Goal: Transaction & Acquisition: Purchase product/service

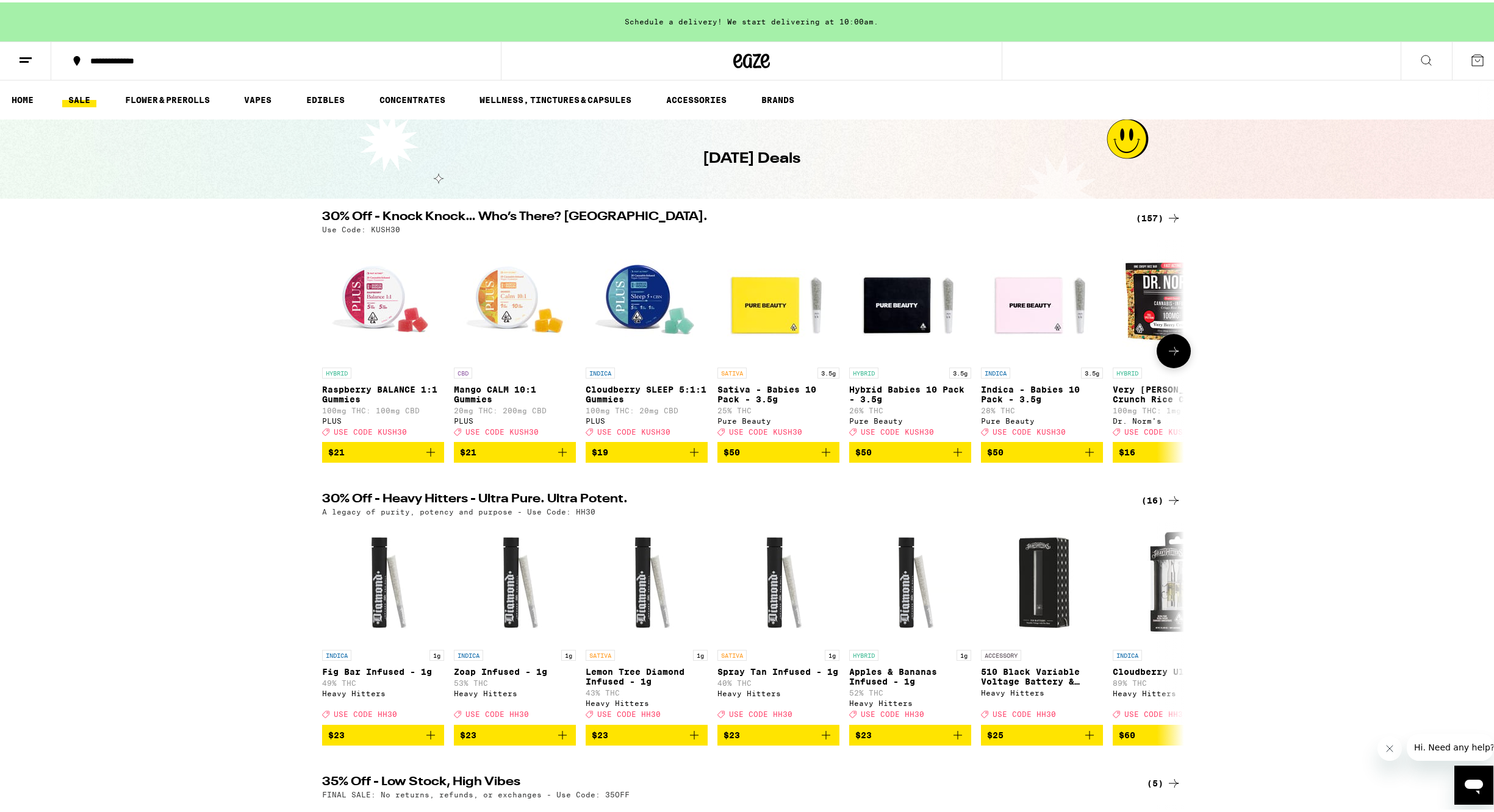
click at [1168, 350] on icon at bounding box center [1174, 348] width 15 height 15
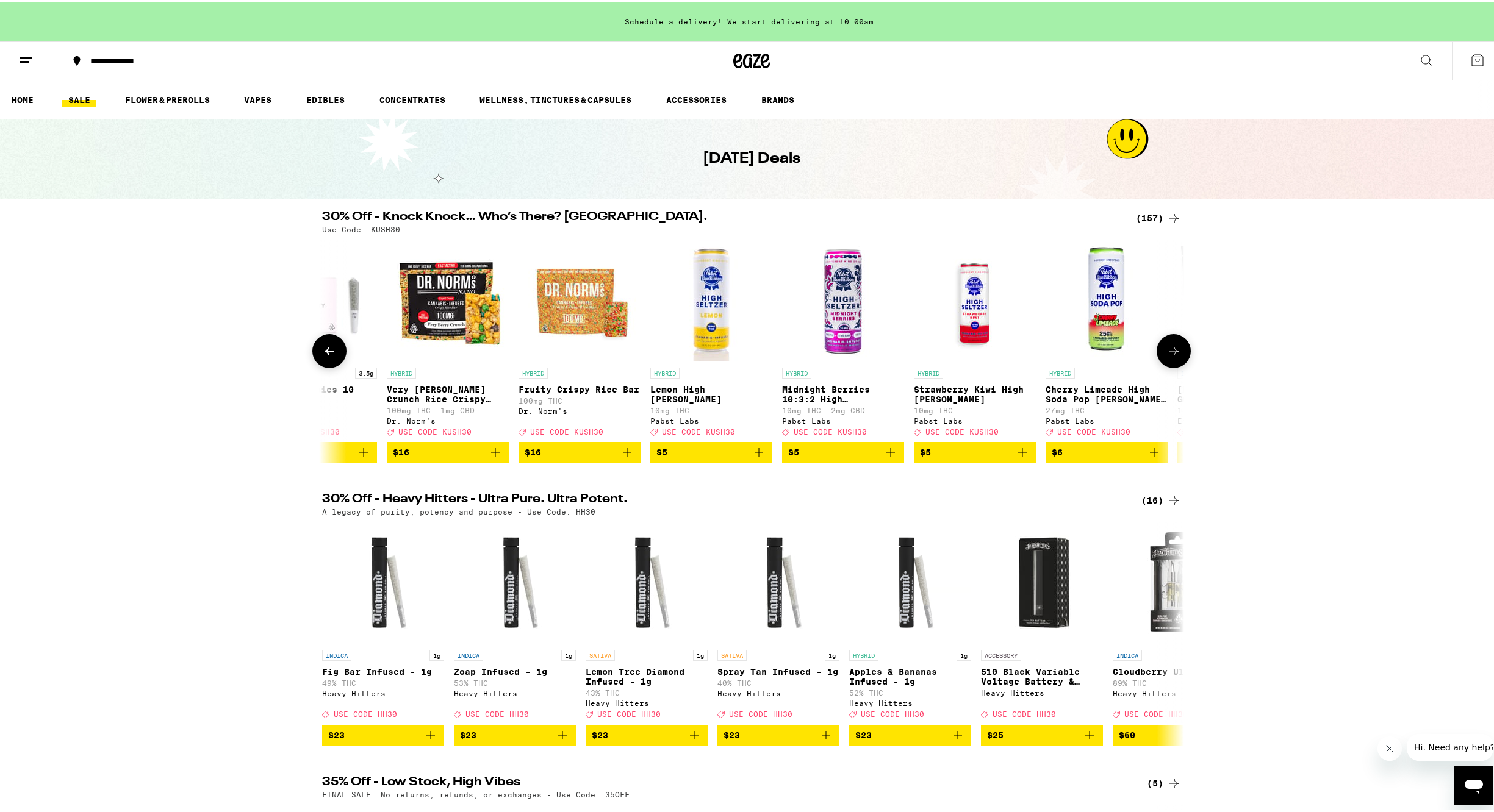
click at [1167, 352] on icon at bounding box center [1174, 348] width 15 height 15
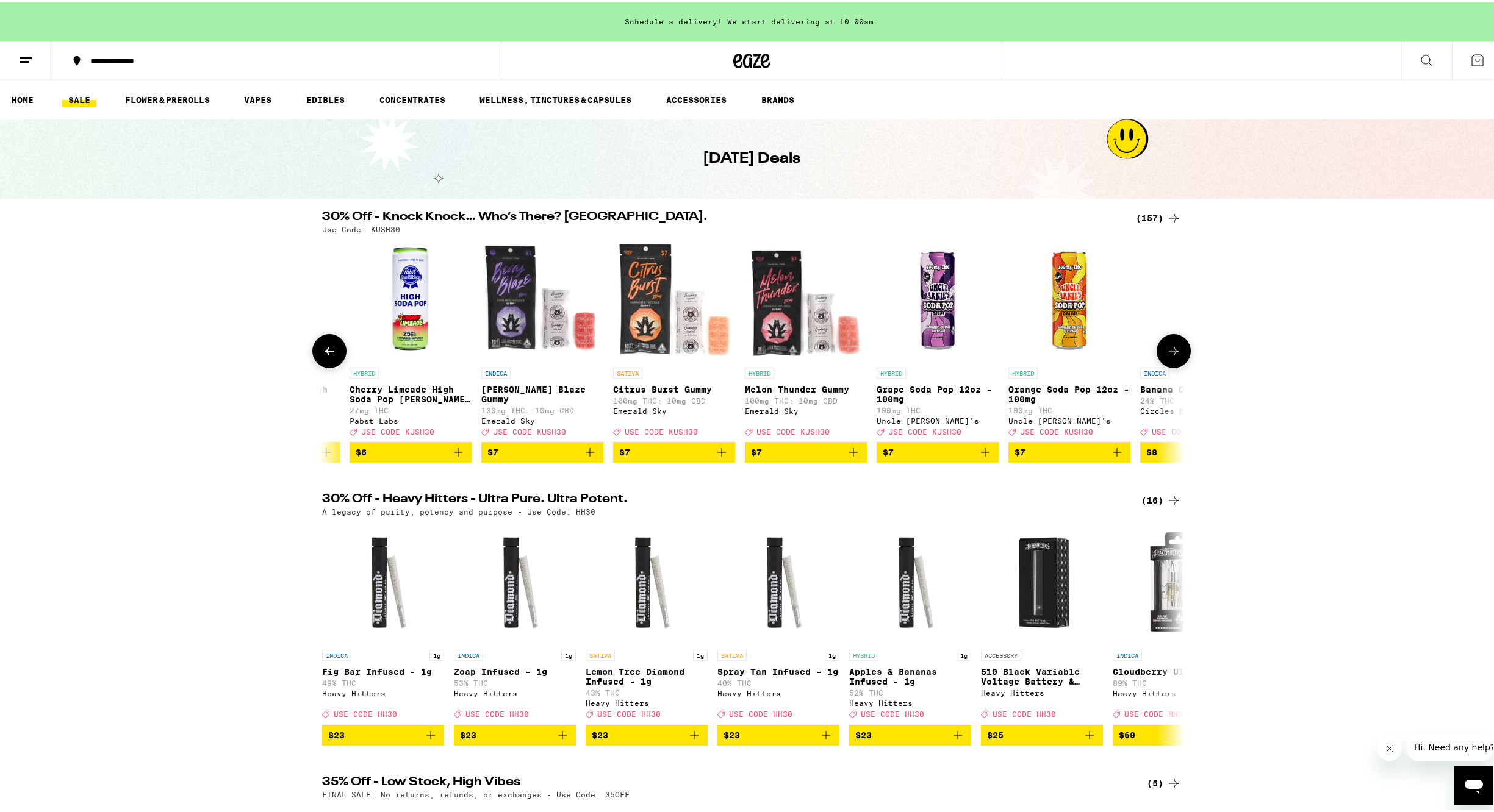
scroll to position [0, 1452]
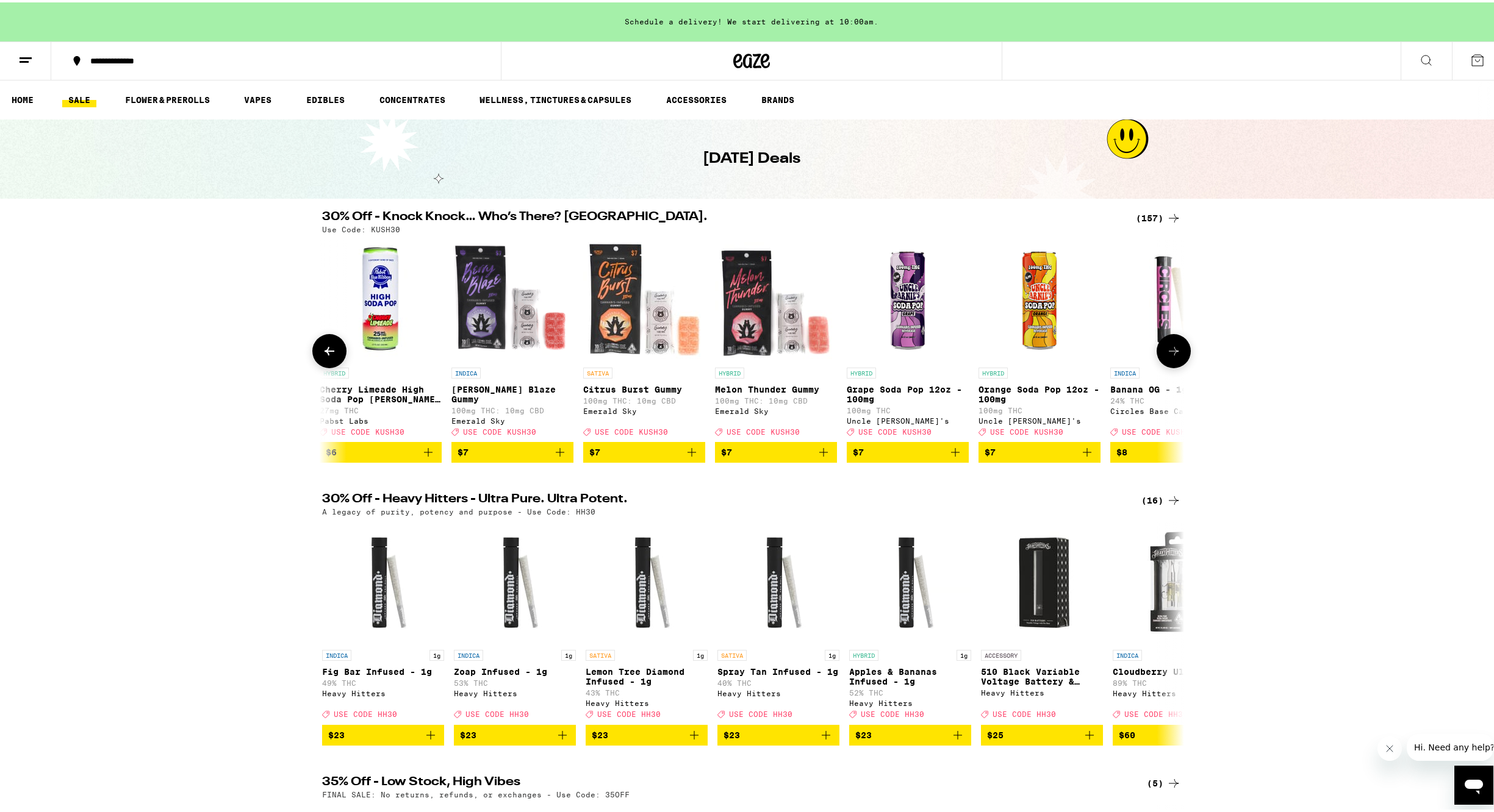
click at [1167, 352] on icon at bounding box center [1174, 348] width 15 height 15
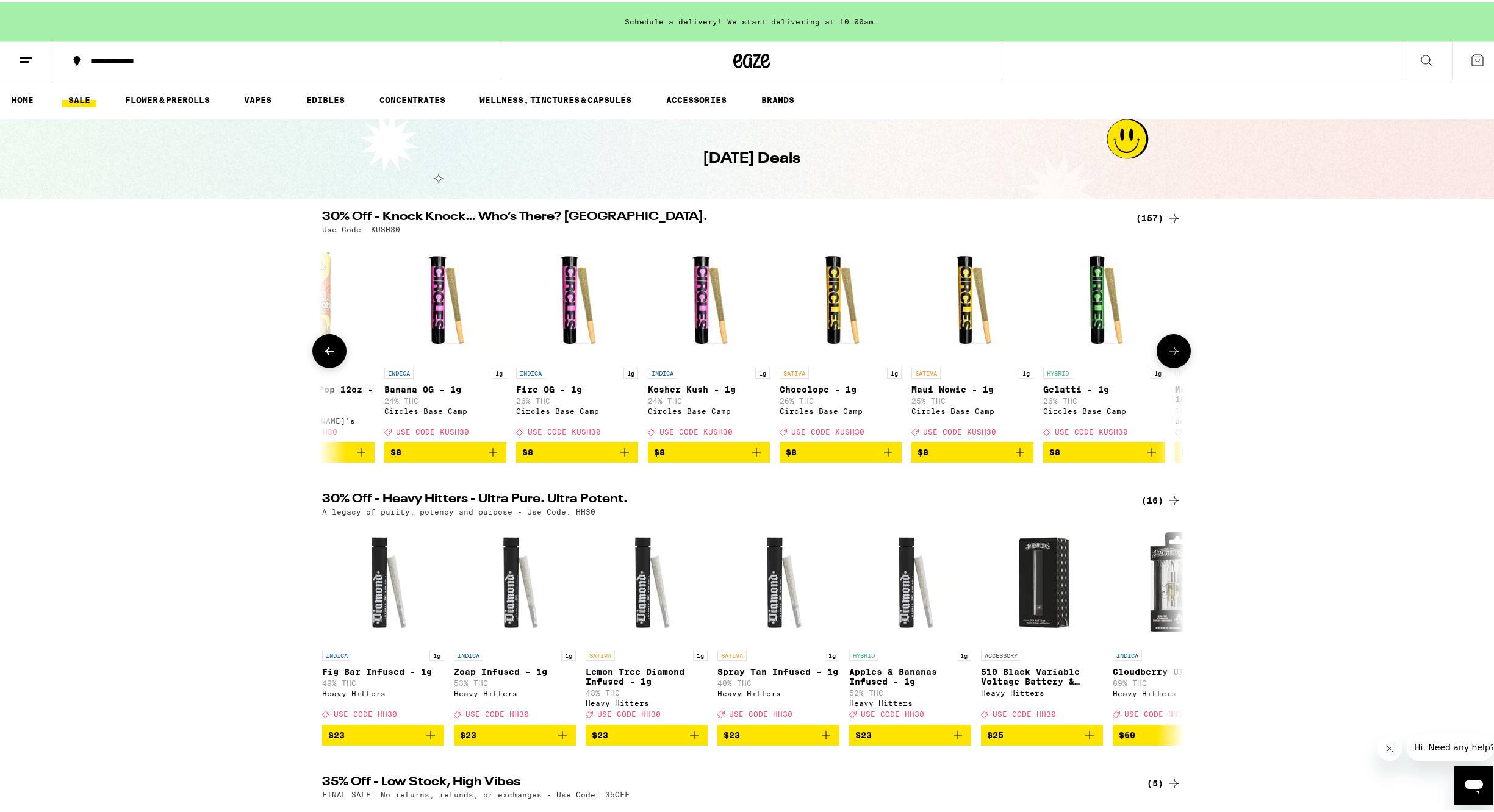
click at [1167, 352] on icon at bounding box center [1174, 348] width 15 height 15
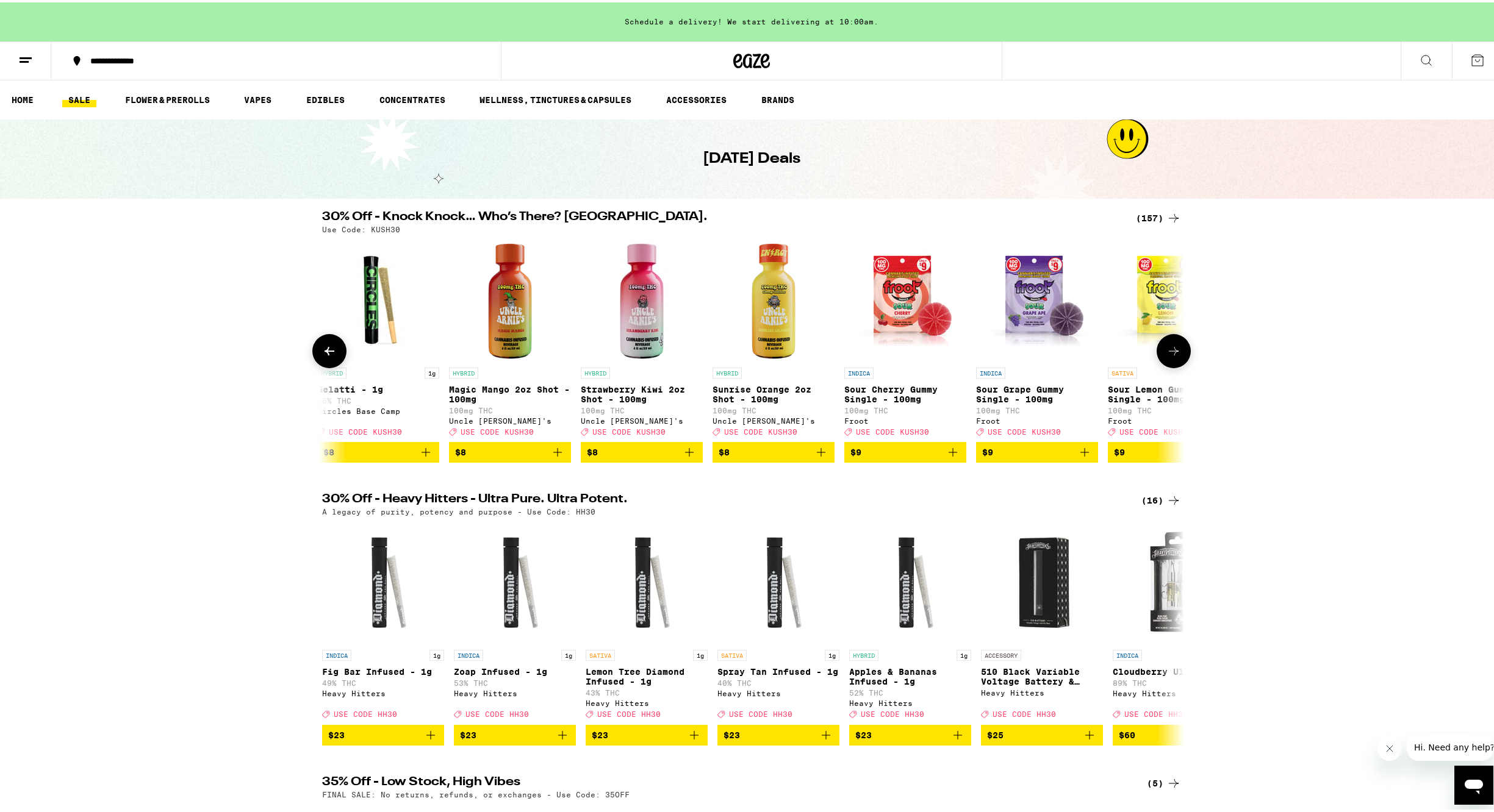
click at [1161, 352] on button at bounding box center [1174, 348] width 34 height 34
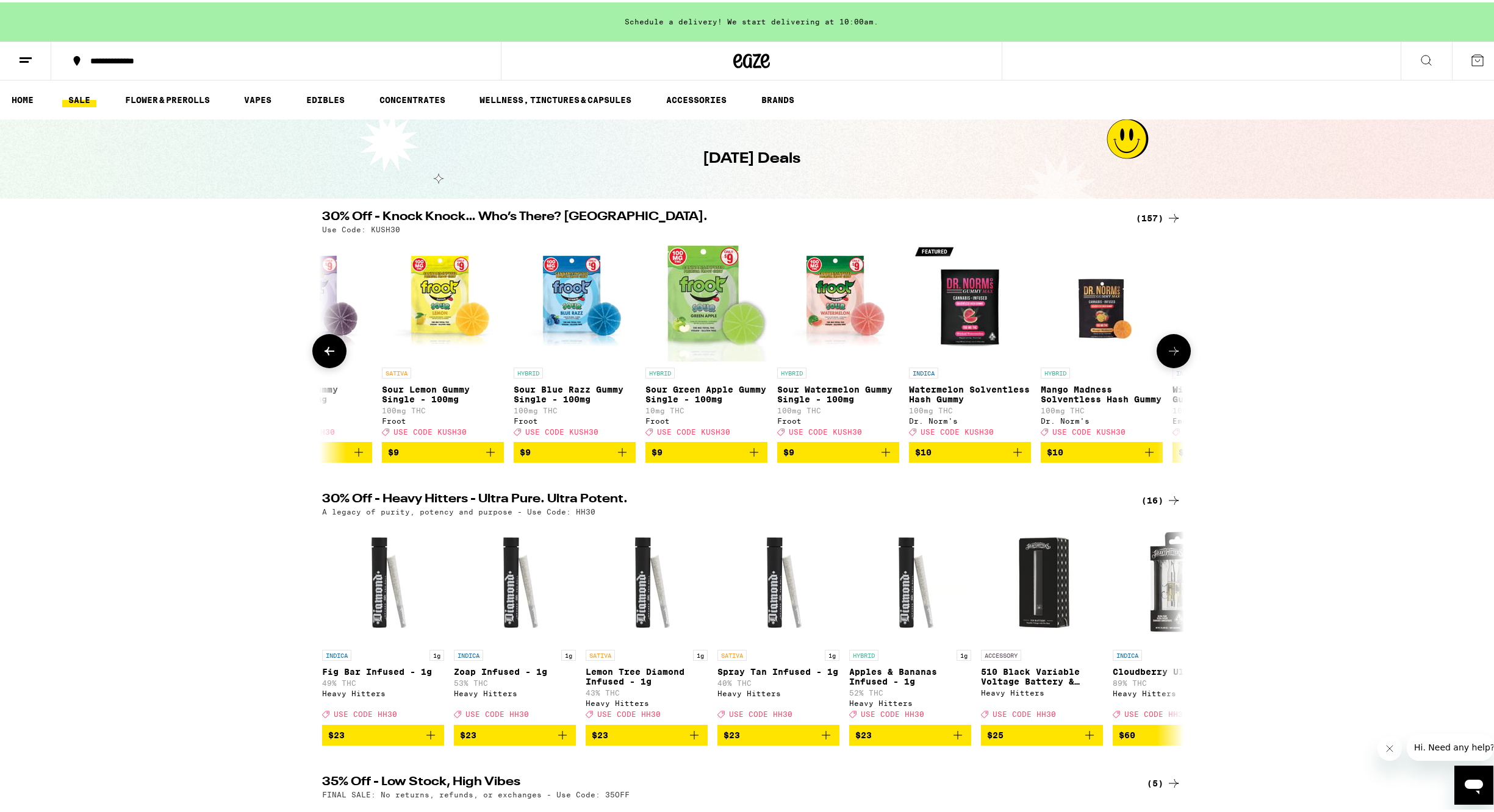
click at [1160, 351] on button at bounding box center [1174, 348] width 34 height 34
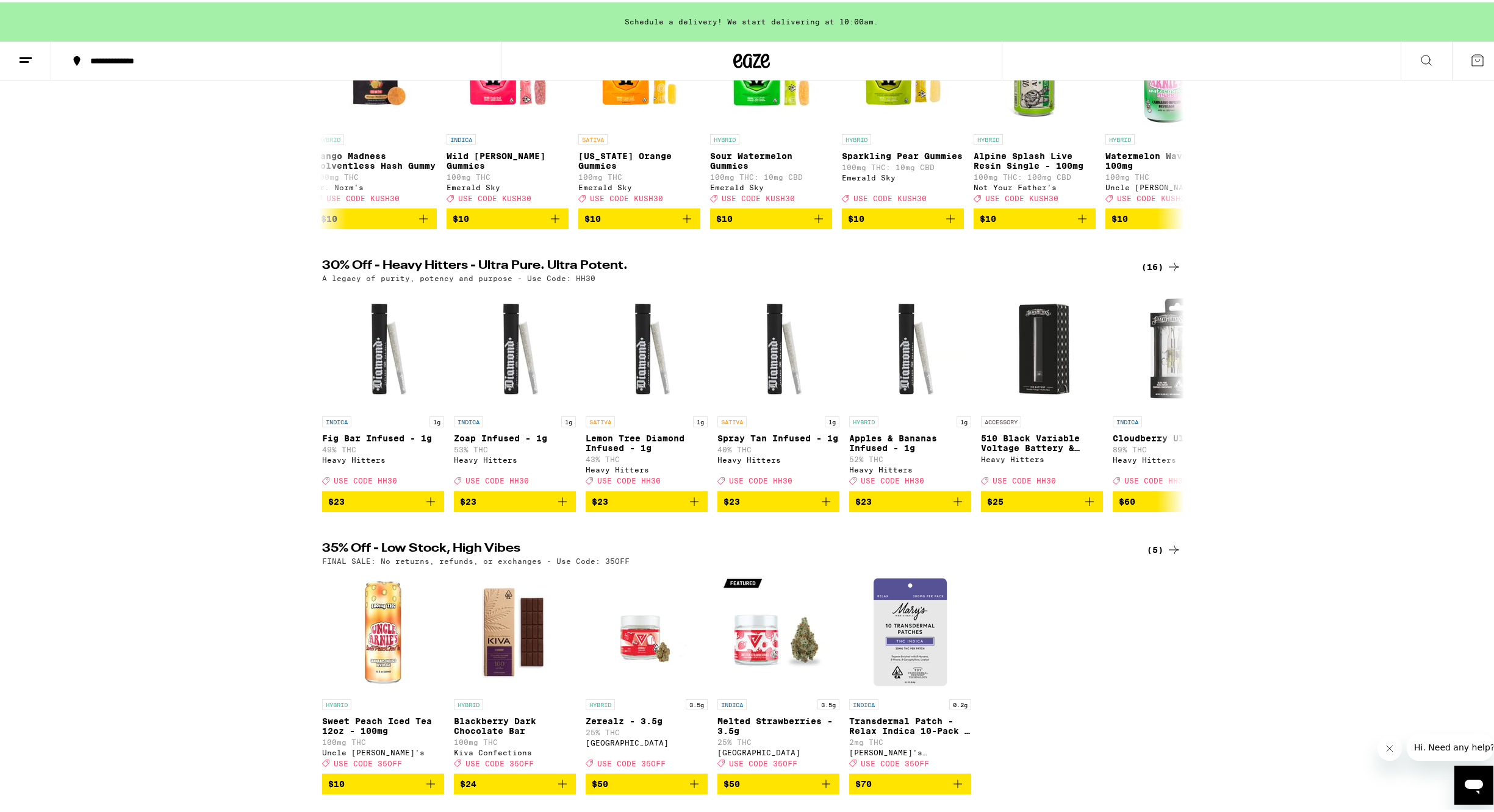
scroll to position [232, 0]
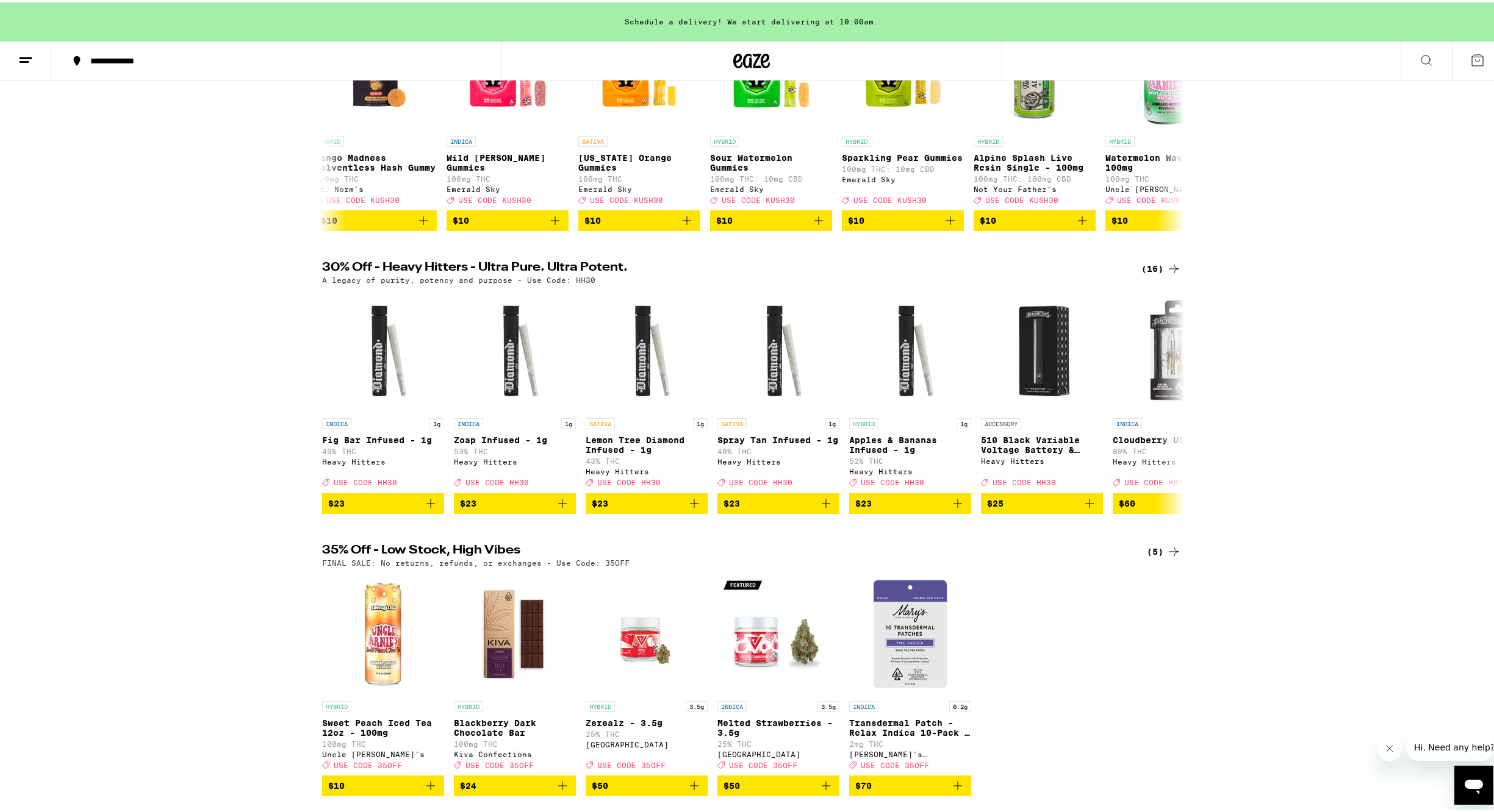
drag, startPoint x: 1493, startPoint y: 647, endPoint x: 1496, endPoint y: 711, distance: 64.1
click at [1493, 711] on html "**********" at bounding box center [751, 393] width 1503 height 1249
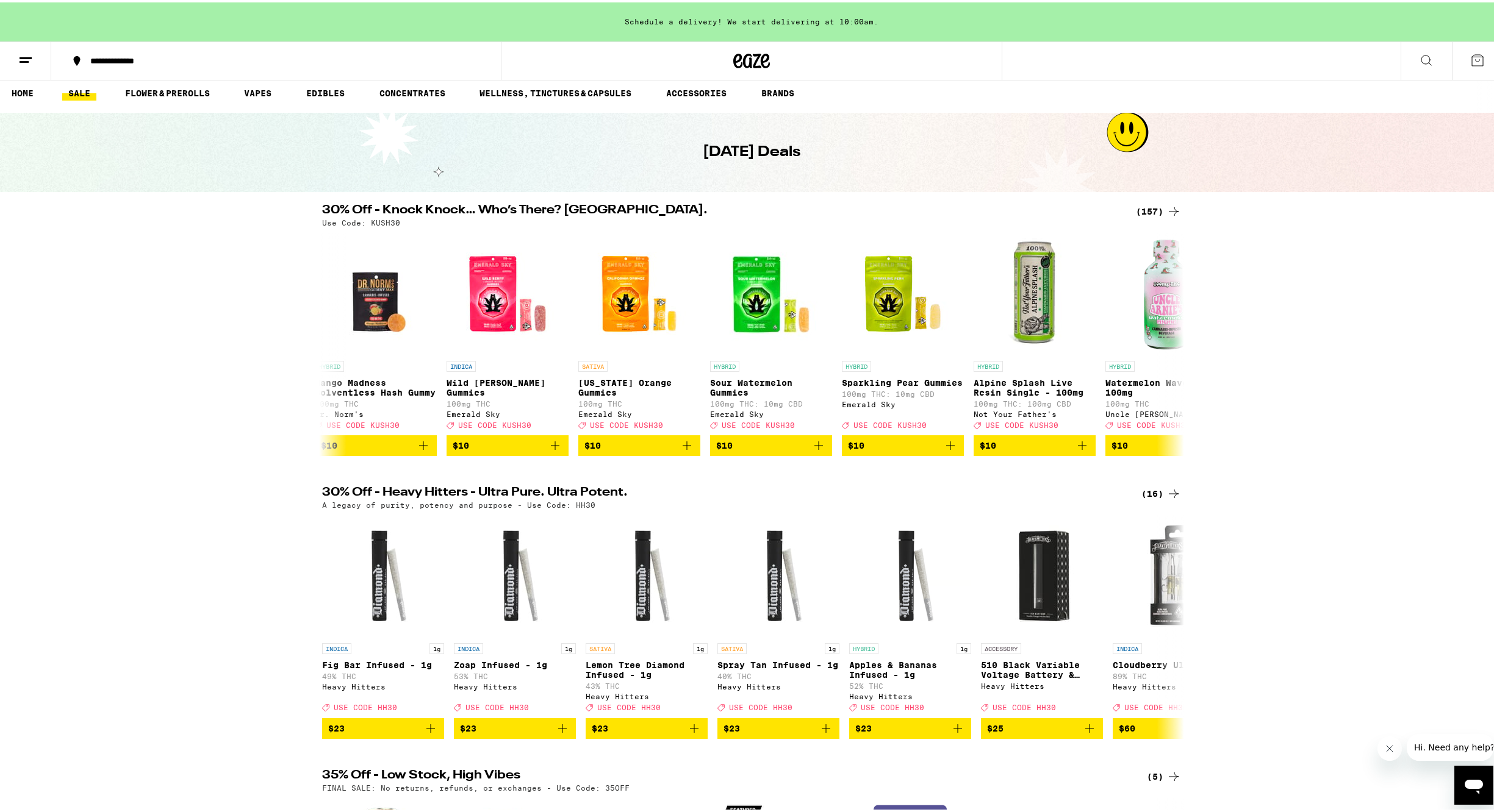
scroll to position [0, 0]
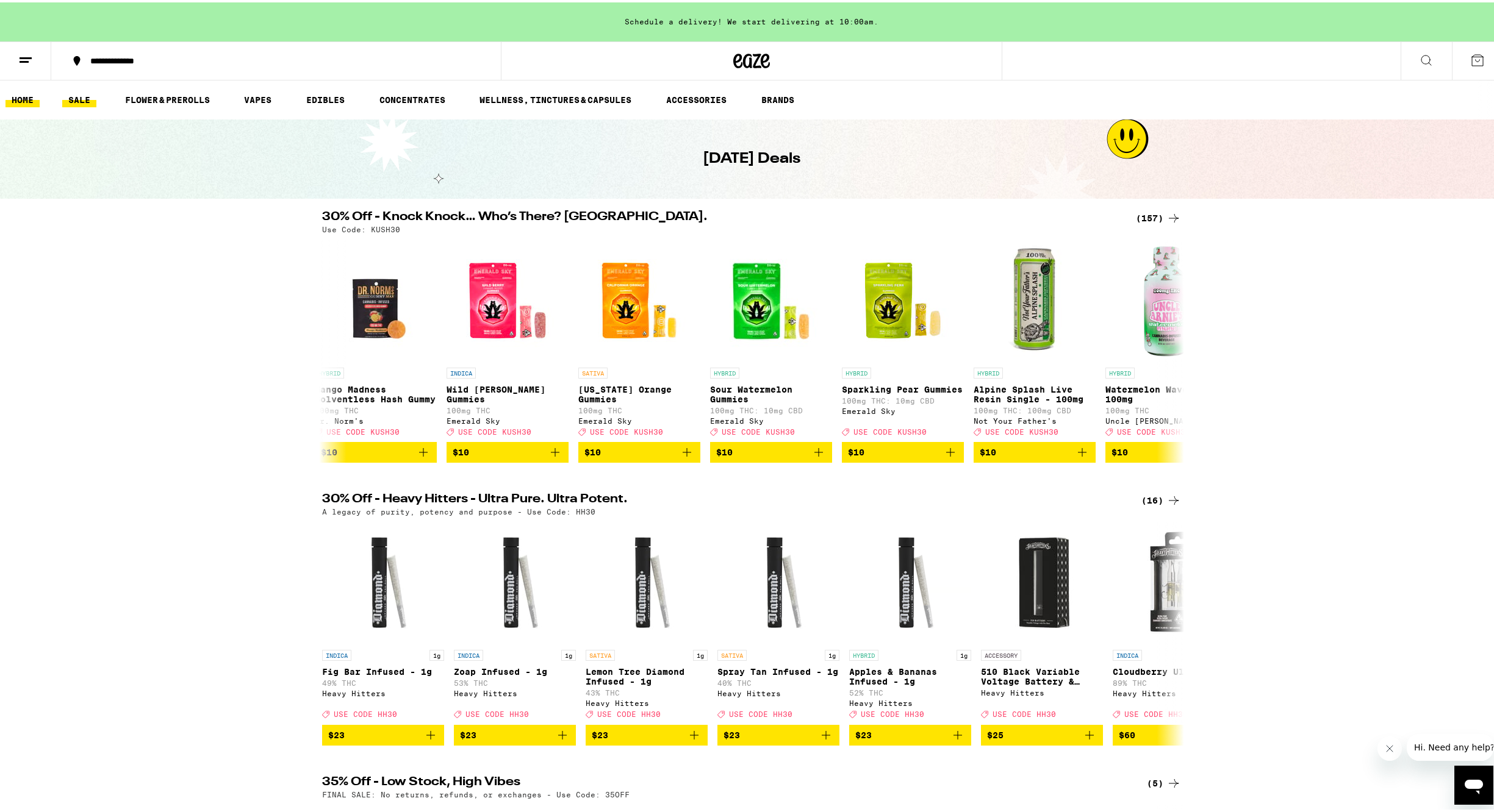
click at [27, 97] on link "HOME" at bounding box center [22, 97] width 34 height 15
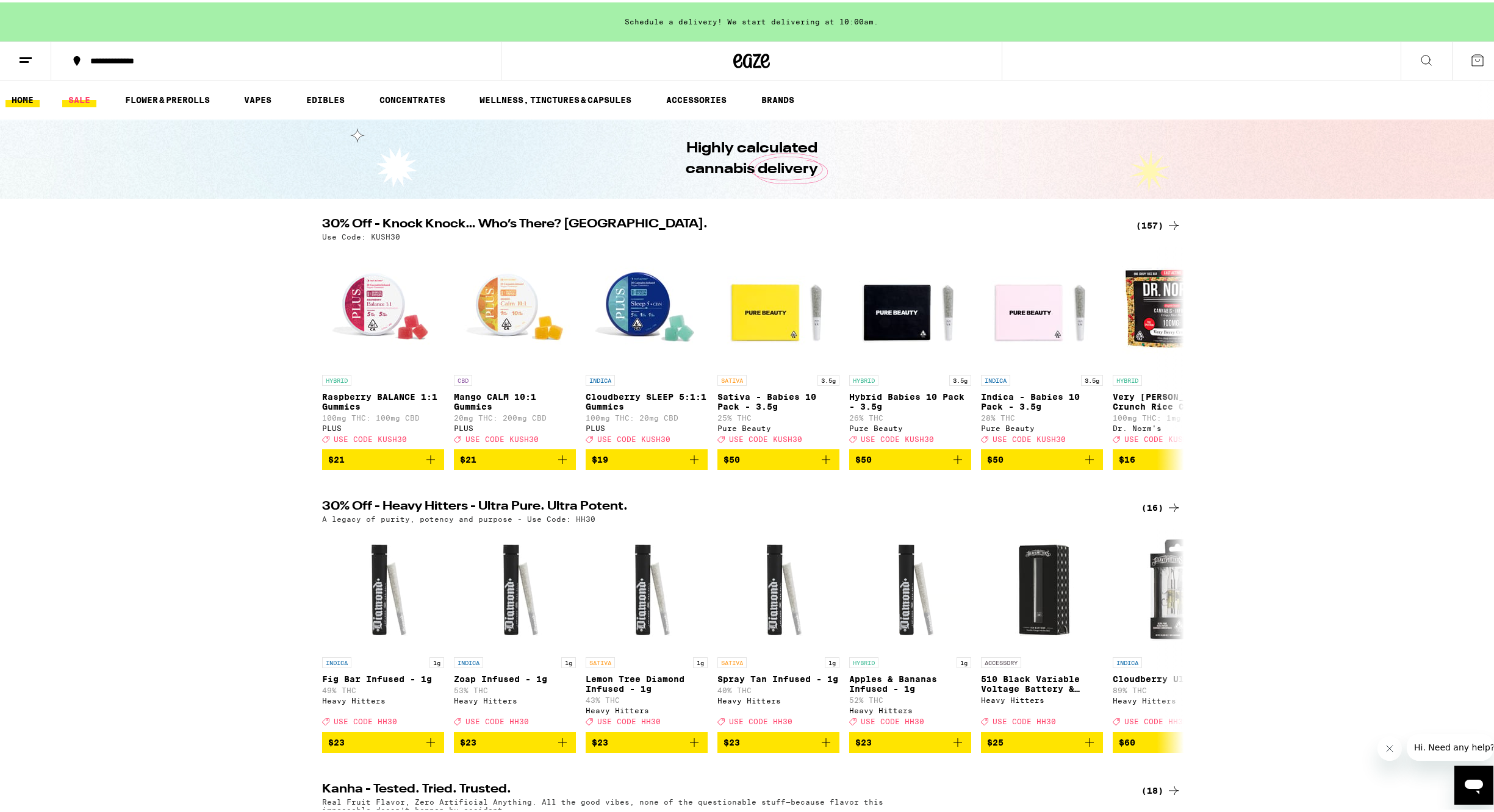
click at [75, 100] on link "SALE" at bounding box center [79, 97] width 34 height 15
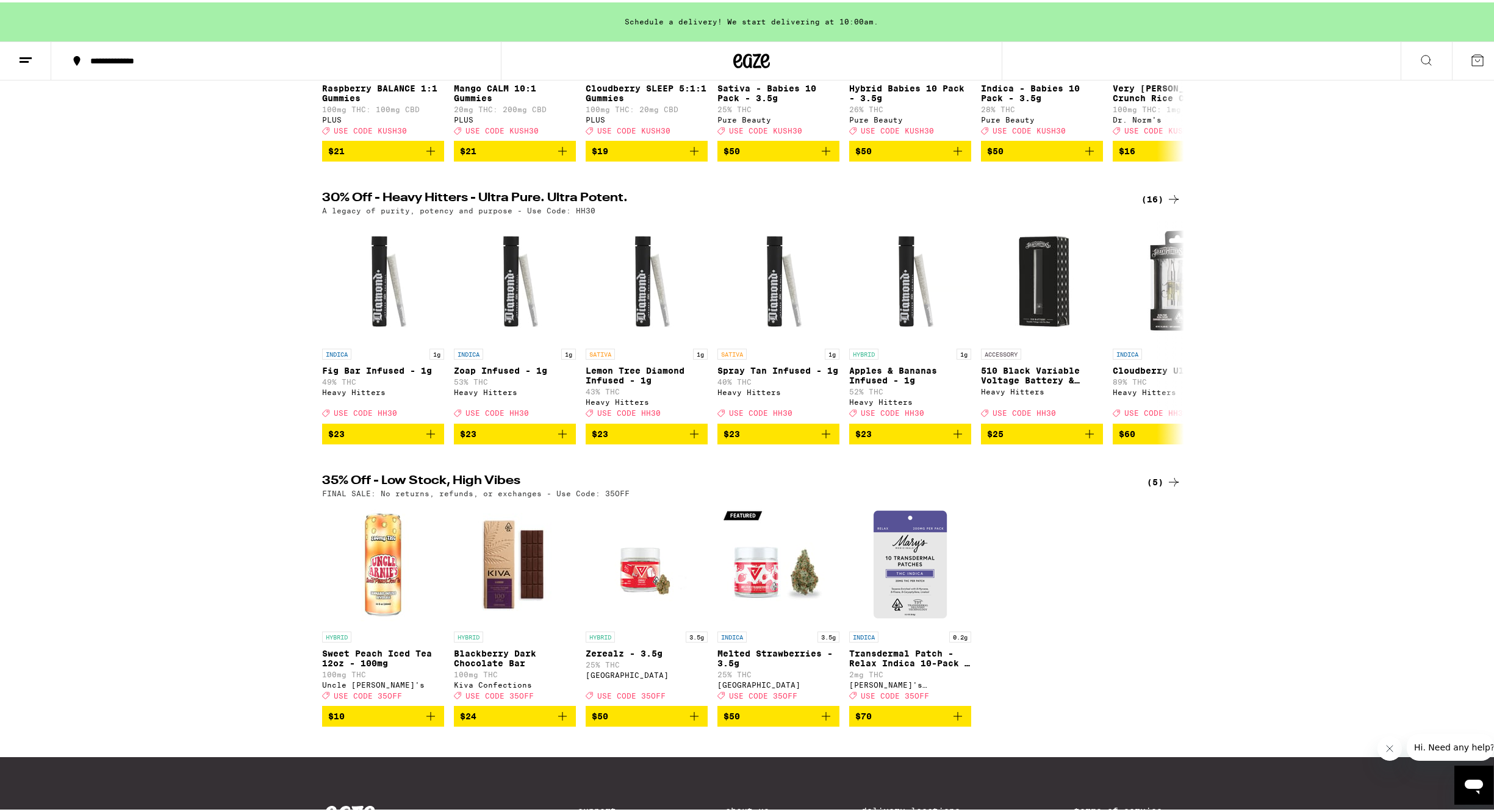
scroll to position [294, 0]
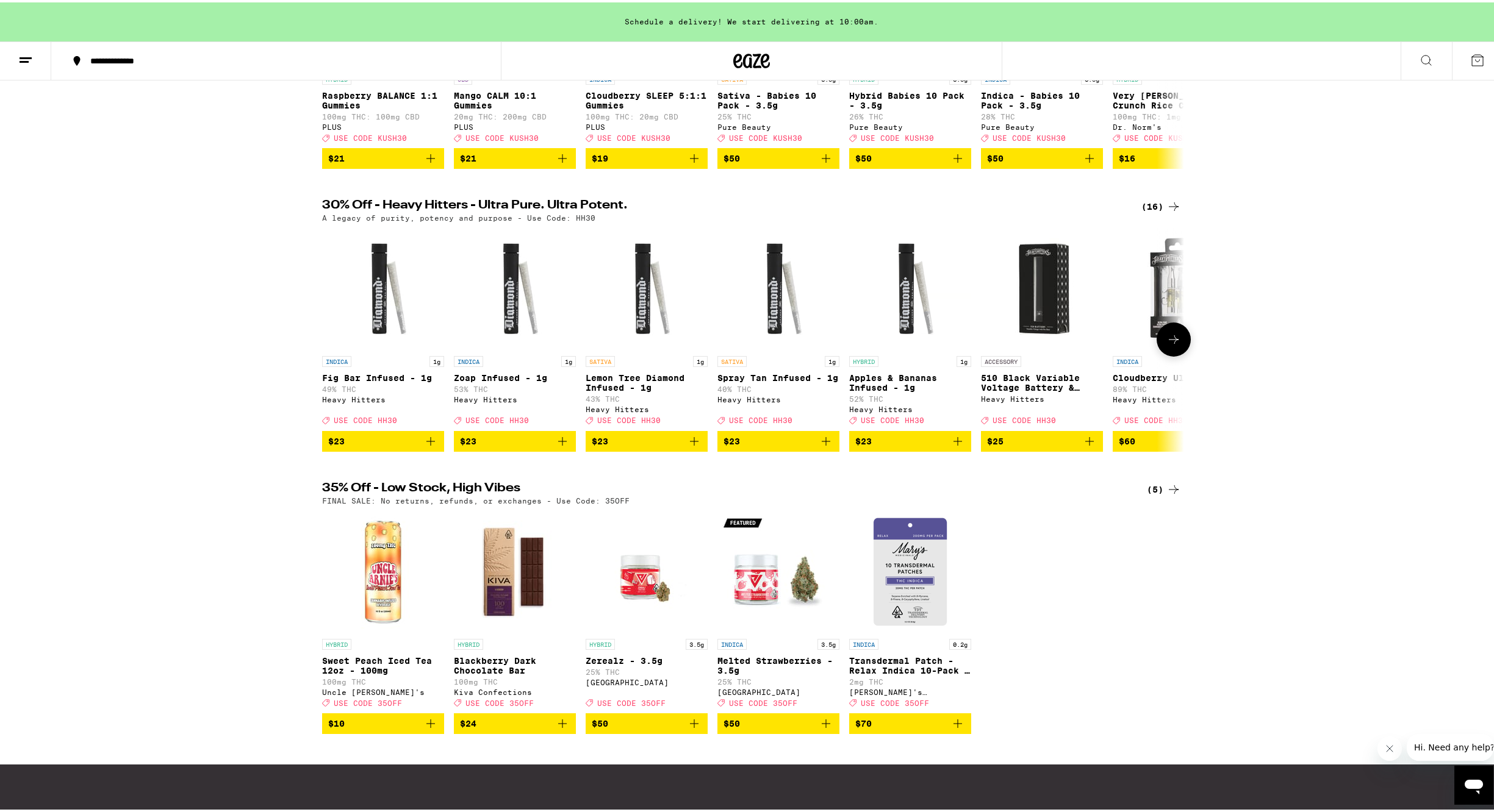
click at [1173, 344] on icon at bounding box center [1174, 337] width 15 height 15
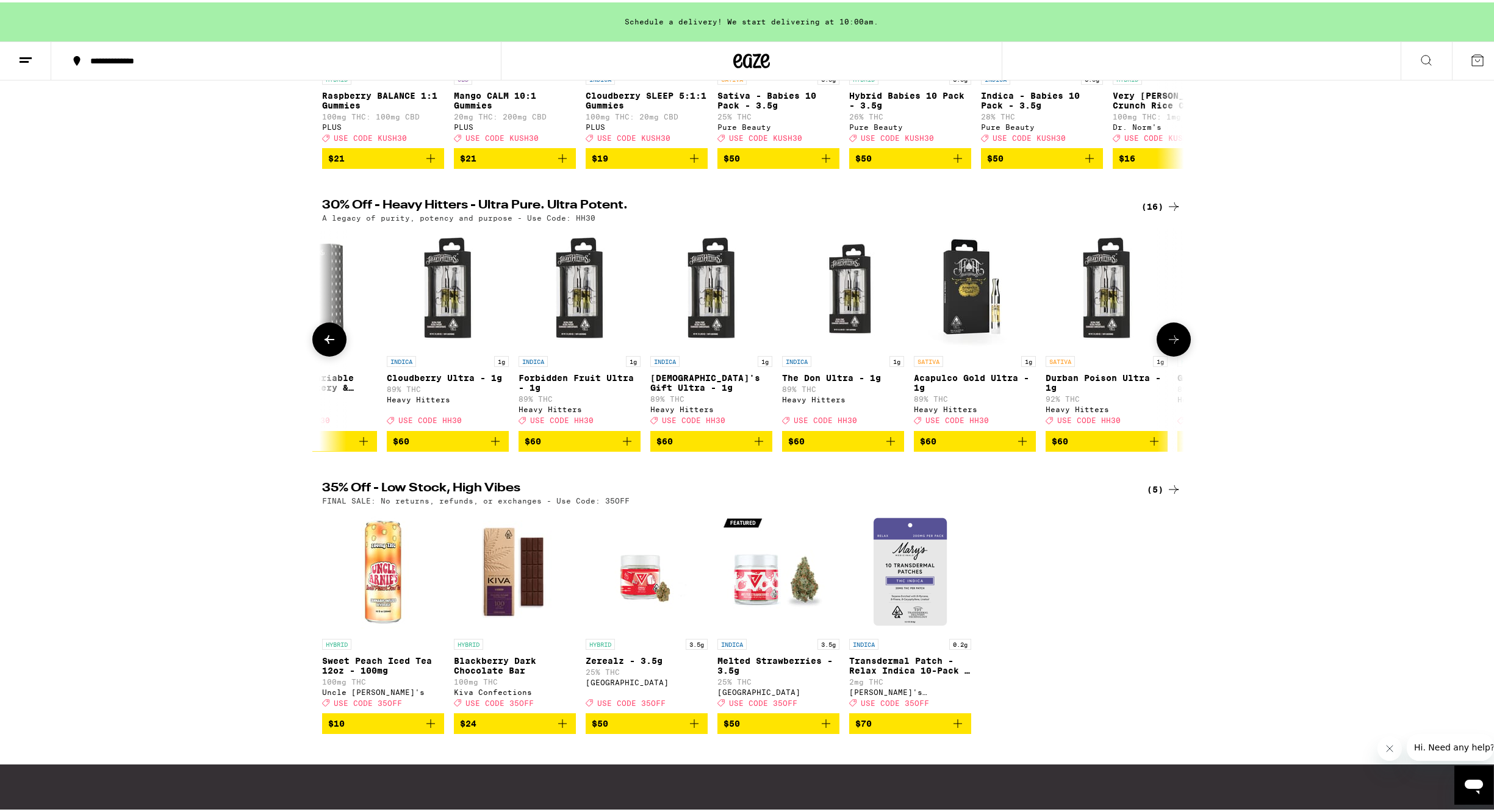
click at [1176, 352] on button at bounding box center [1174, 337] width 34 height 34
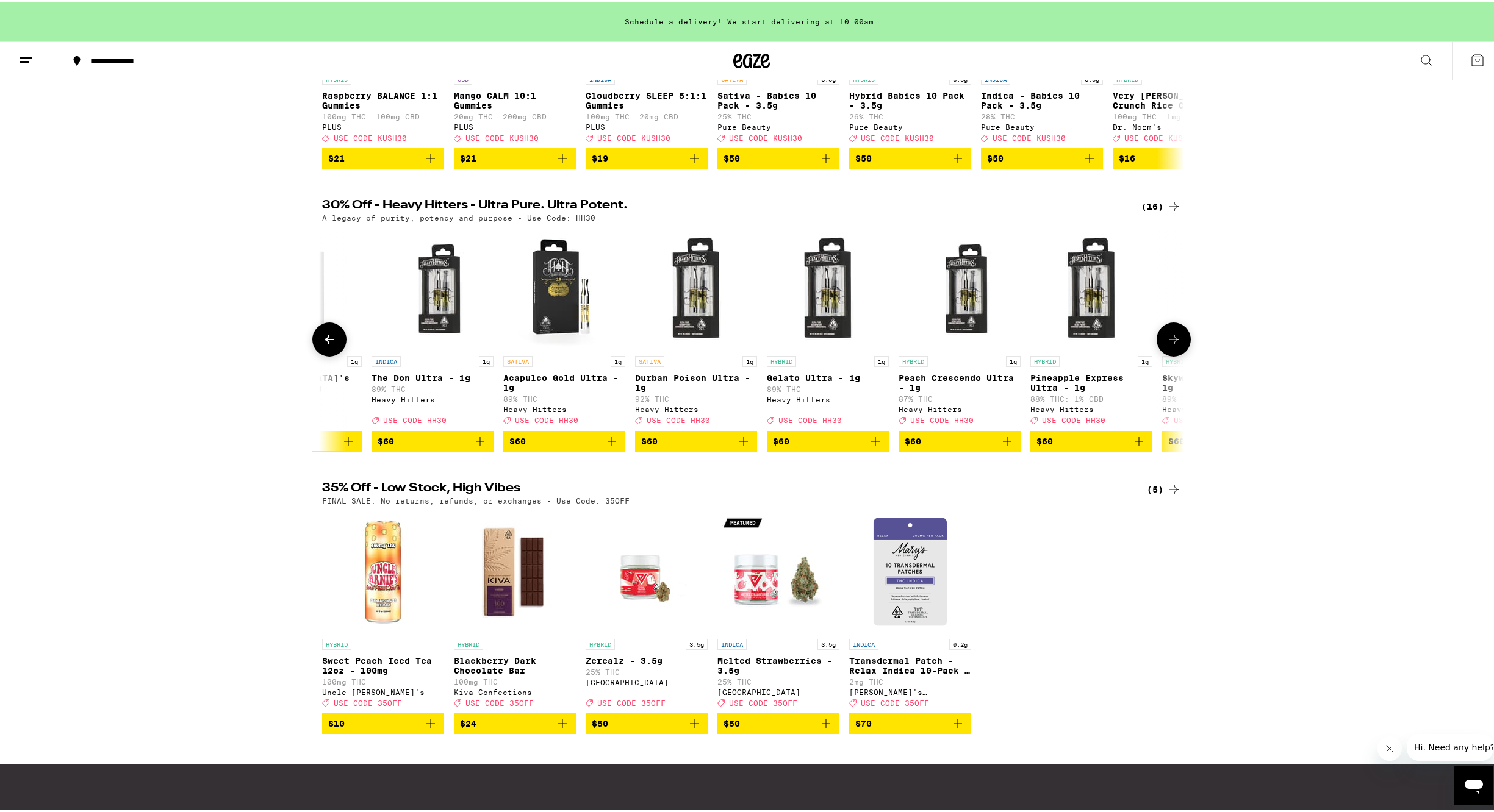
scroll to position [0, 1249]
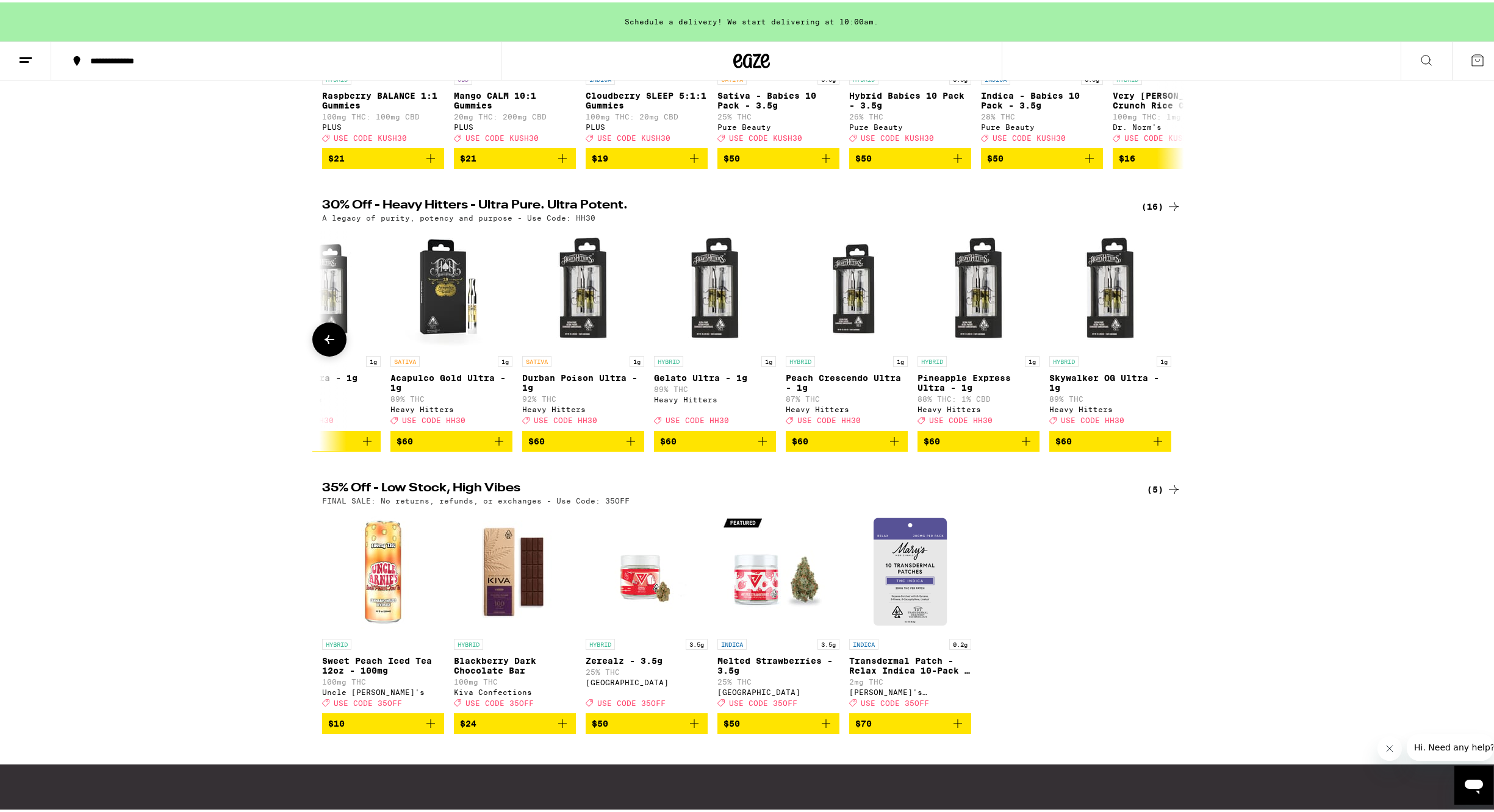
click at [1178, 352] on div at bounding box center [1174, 337] width 34 height 34
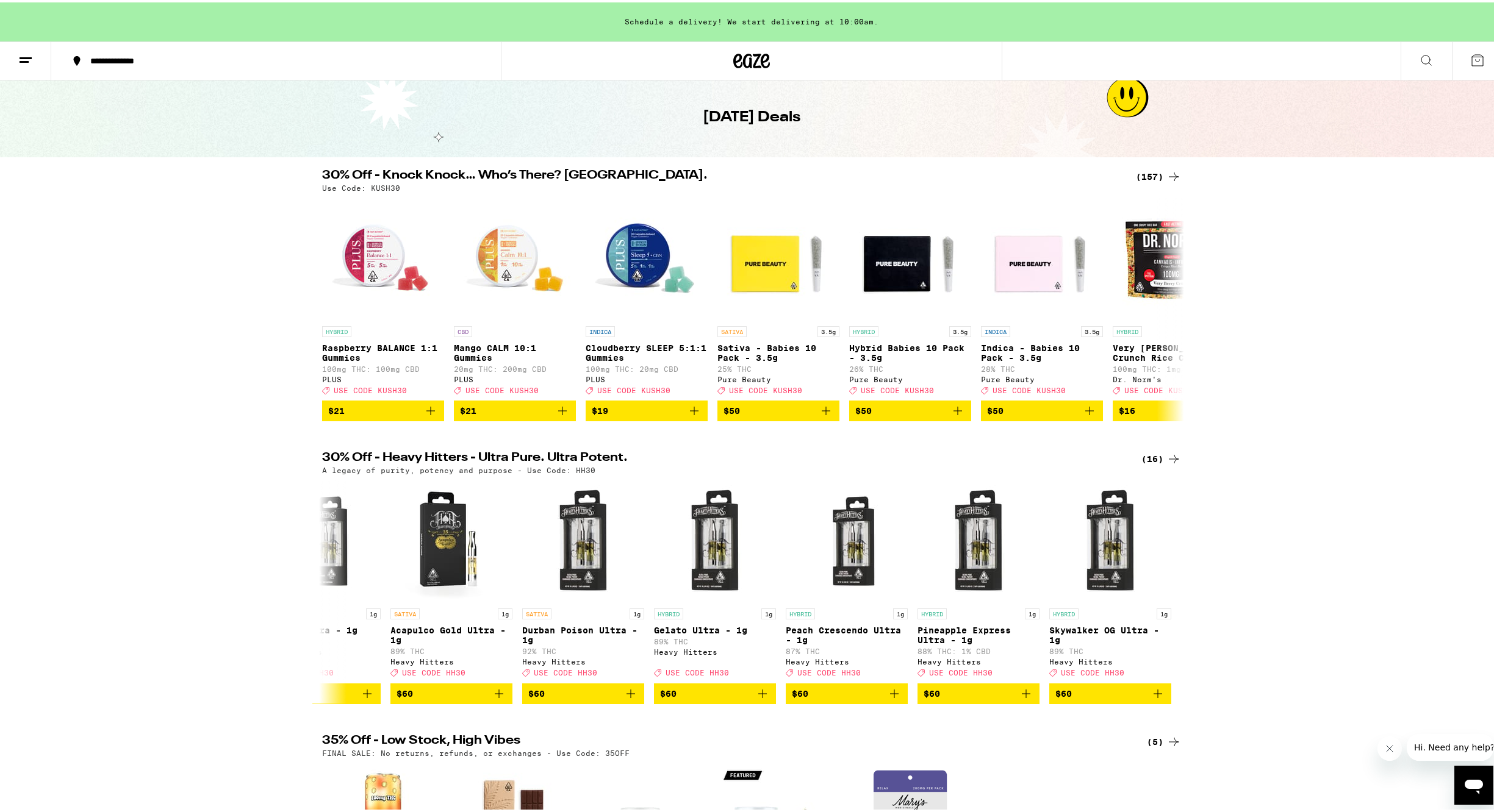
scroll to position [44, 0]
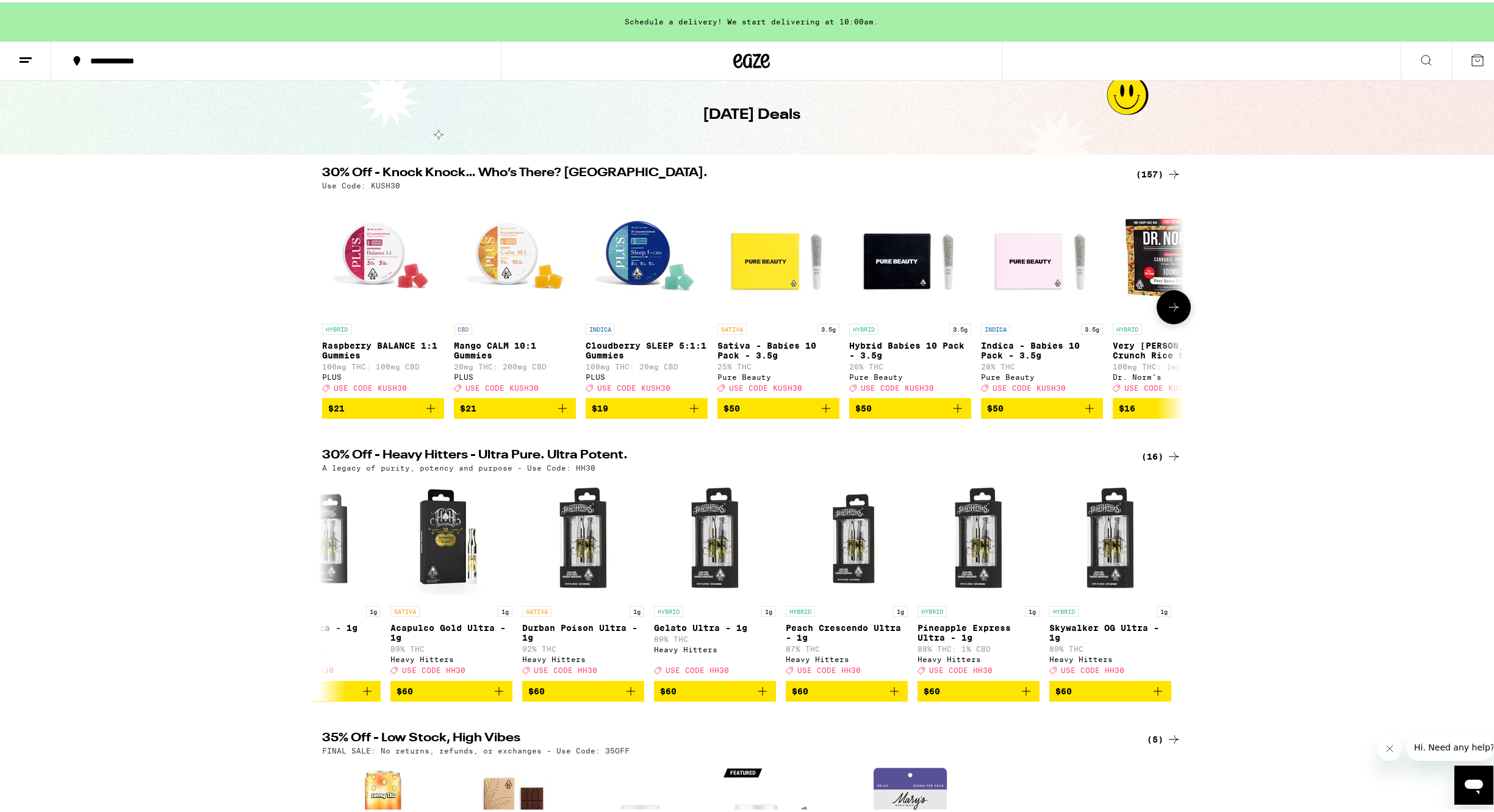
click at [1175, 310] on icon at bounding box center [1174, 305] width 15 height 15
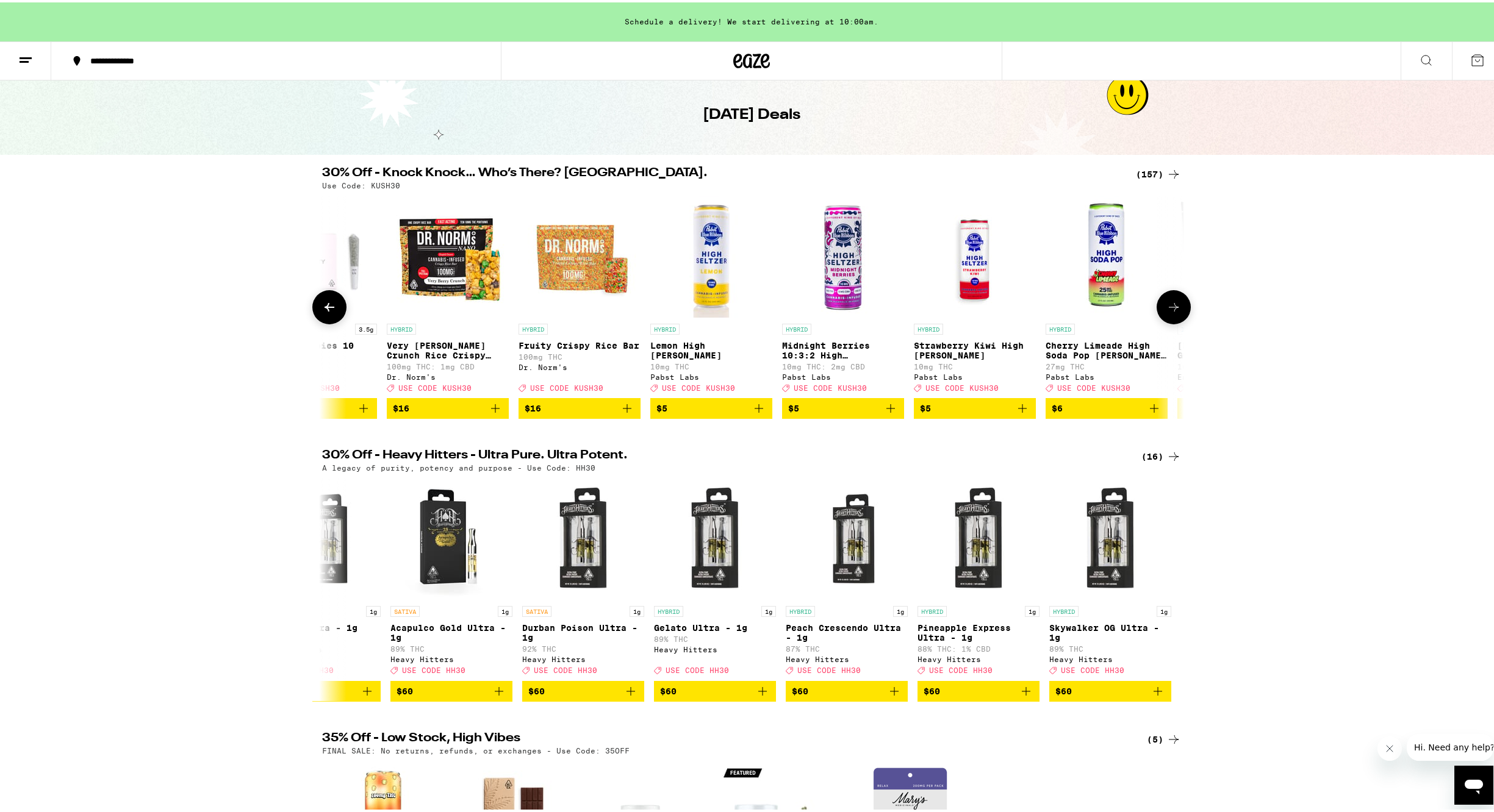
click at [1174, 308] on icon at bounding box center [1174, 305] width 15 height 15
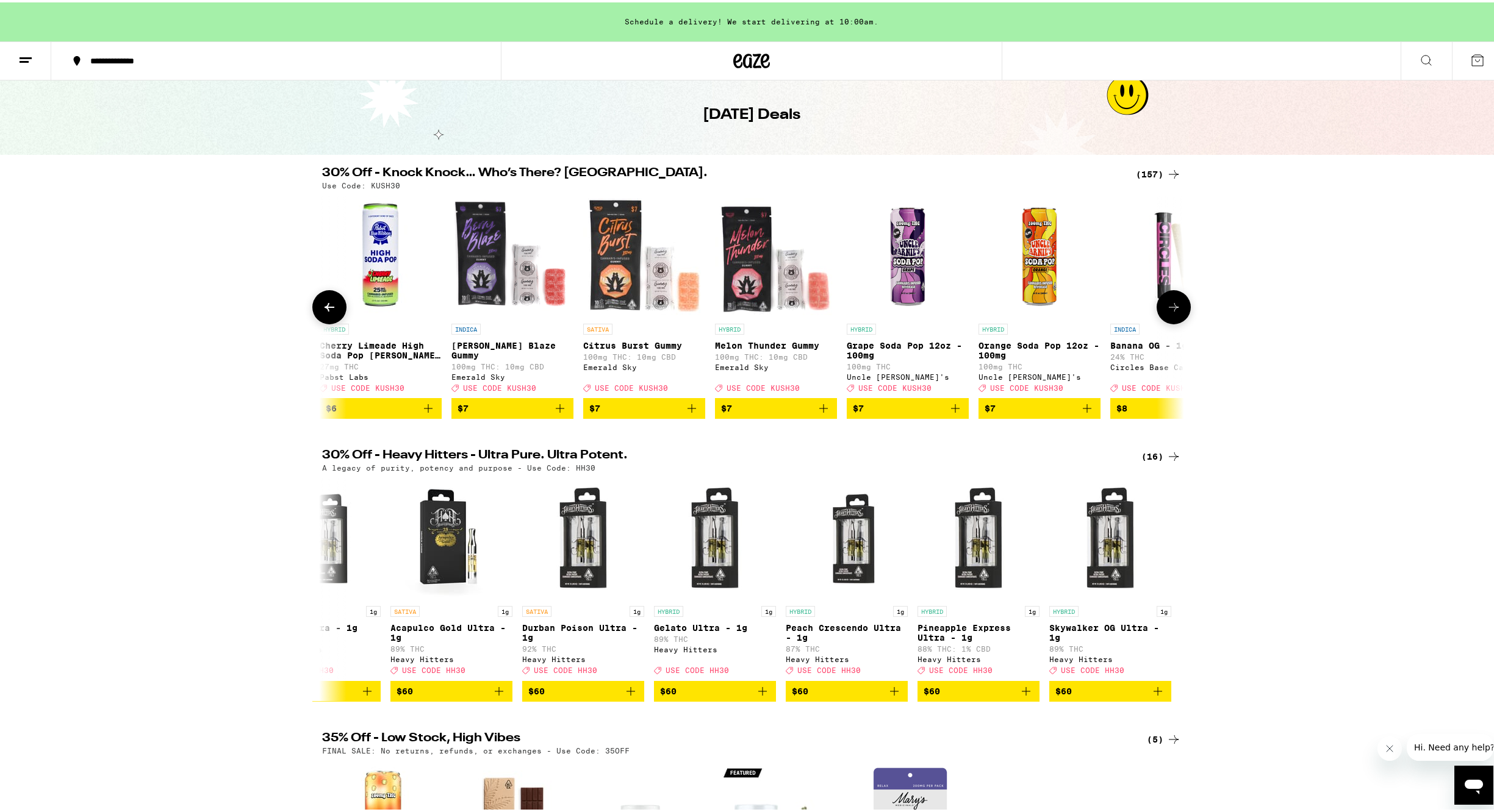
click at [1175, 310] on icon at bounding box center [1174, 305] width 15 height 15
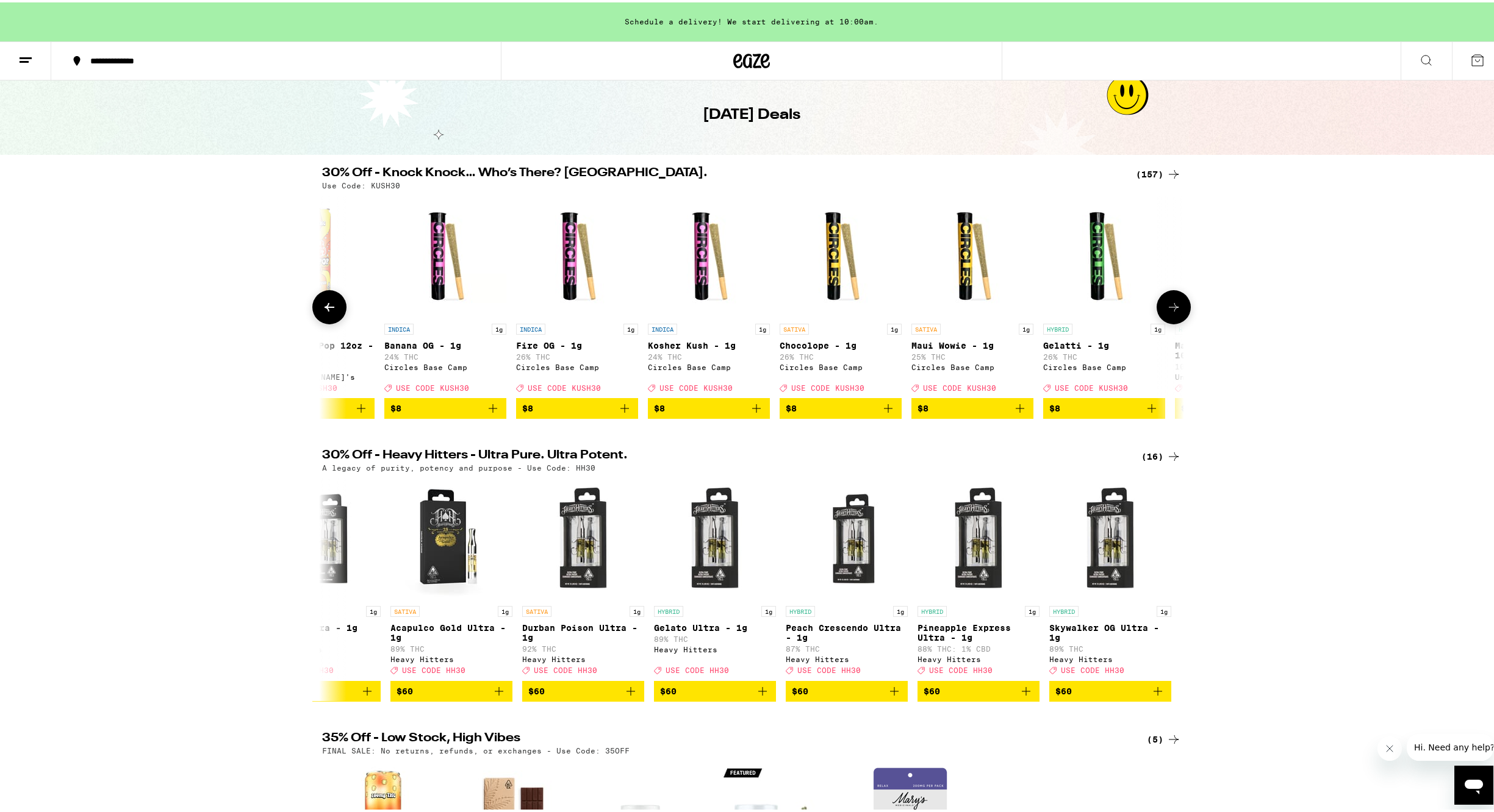
click at [1175, 310] on icon at bounding box center [1174, 305] width 15 height 15
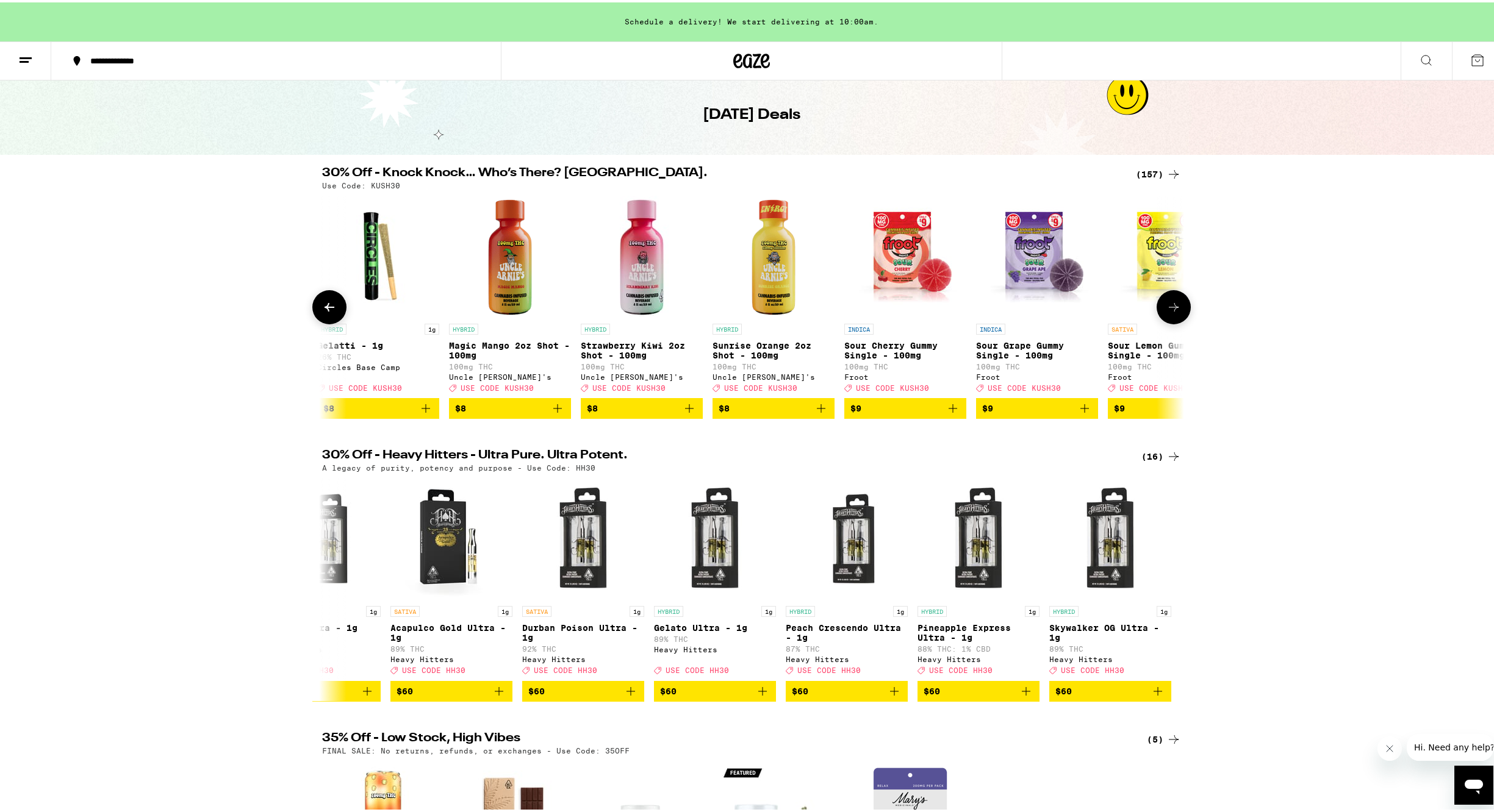
click at [1176, 312] on icon at bounding box center [1174, 305] width 15 height 15
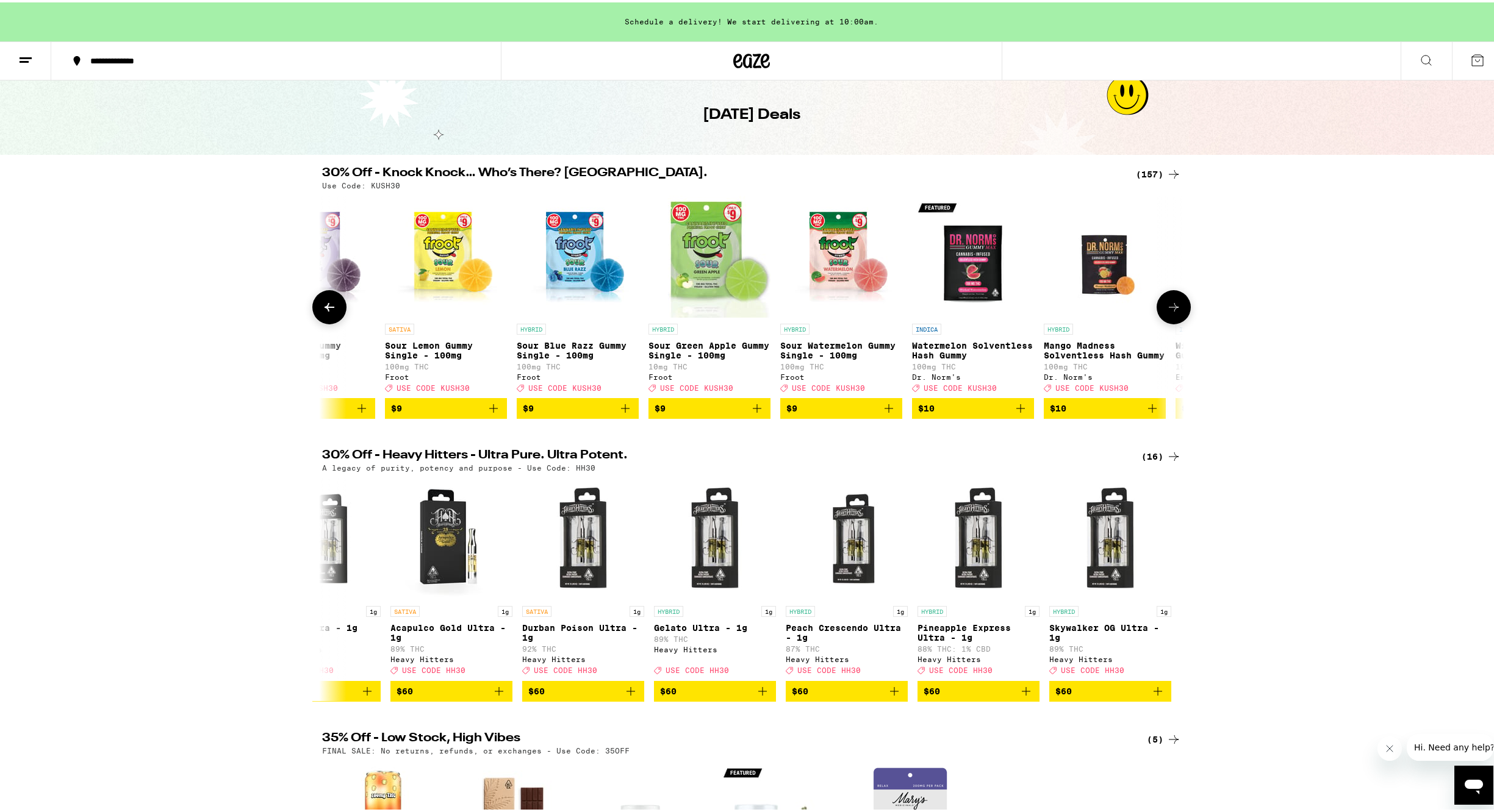
scroll to position [0, 3630]
